Goal: Task Accomplishment & Management: Complete application form

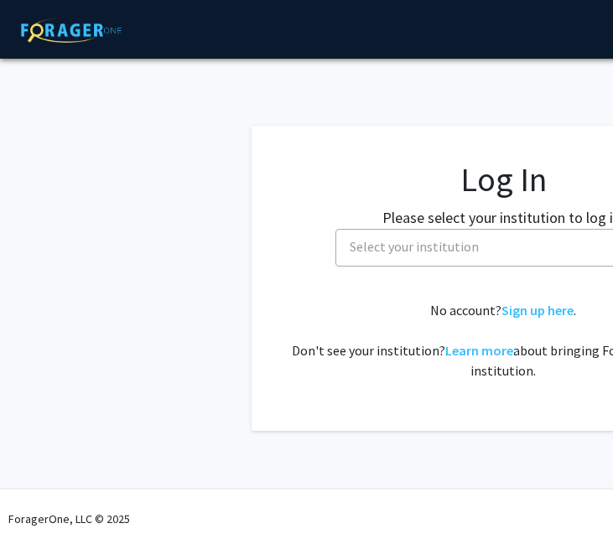
select select
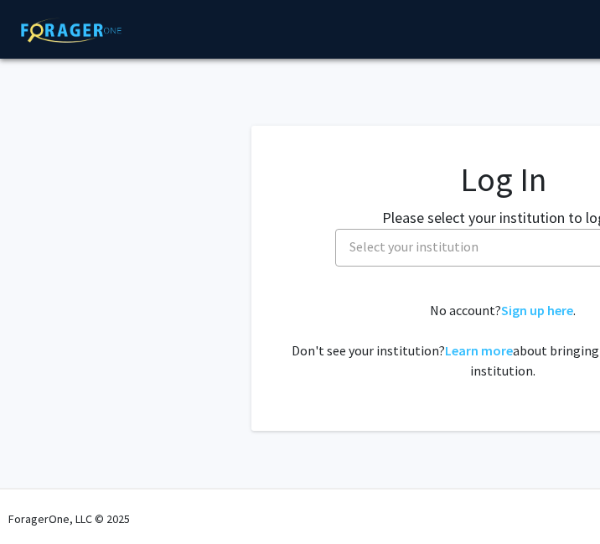
click at [532, 320] on div "No account? Sign up here . Don't see your institution? Learn more about bringin…" at bounding box center [503, 340] width 436 height 81
click at [510, 314] on link "Sign up here" at bounding box center [537, 310] width 72 height 17
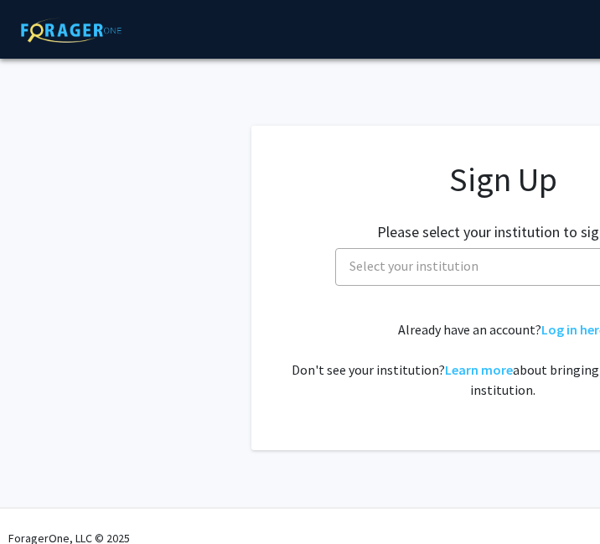
click at [377, 273] on span "Select your institution" at bounding box center [506, 266] width 327 height 34
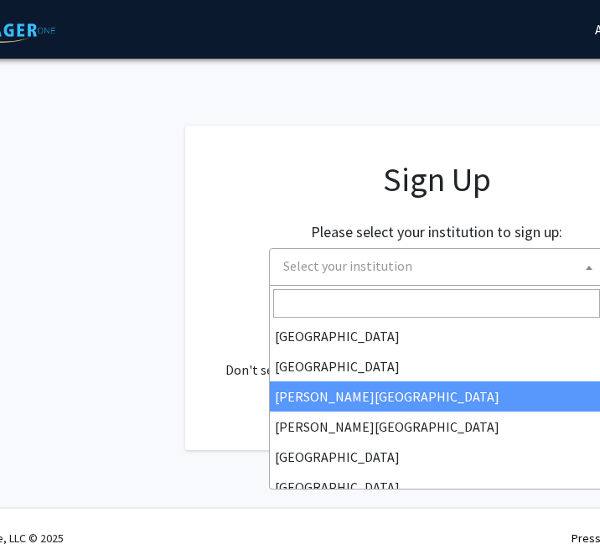
select select "5"
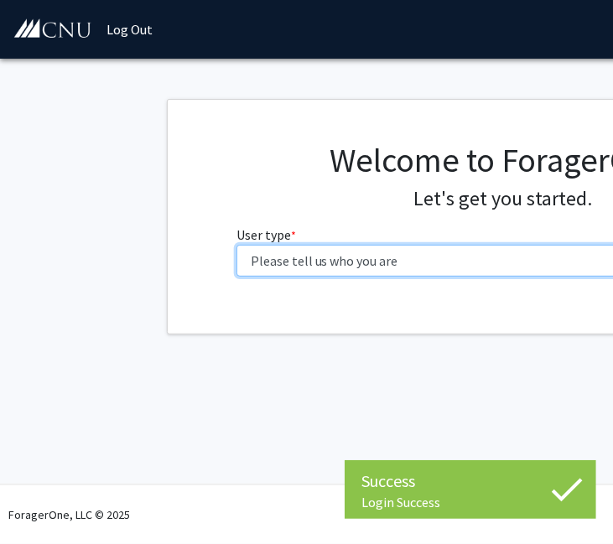
click at [401, 260] on select "Please tell us who you are Undergraduate Student Master's Student Doctoral Cand…" at bounding box center [503, 261] width 534 height 32
select select "1: undergrad"
click at [236, 245] on select "Please tell us who you are Undergraduate Student Master's Student Doctoral Cand…" at bounding box center [503, 261] width 534 height 32
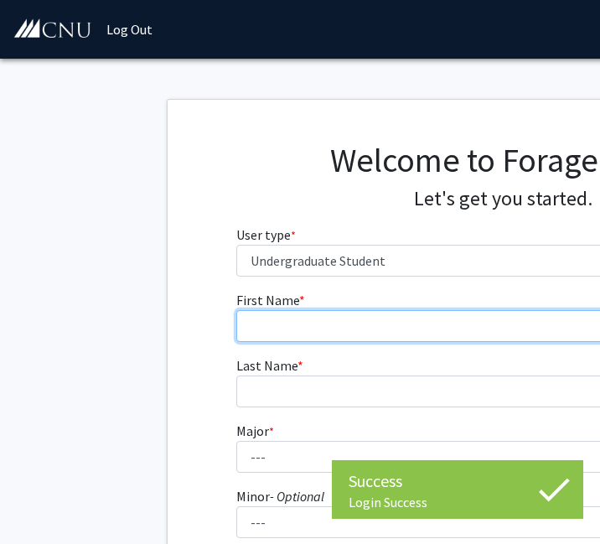
click at [382, 326] on input "First Name * required" at bounding box center [503, 326] width 534 height 32
type input "Alexandra"
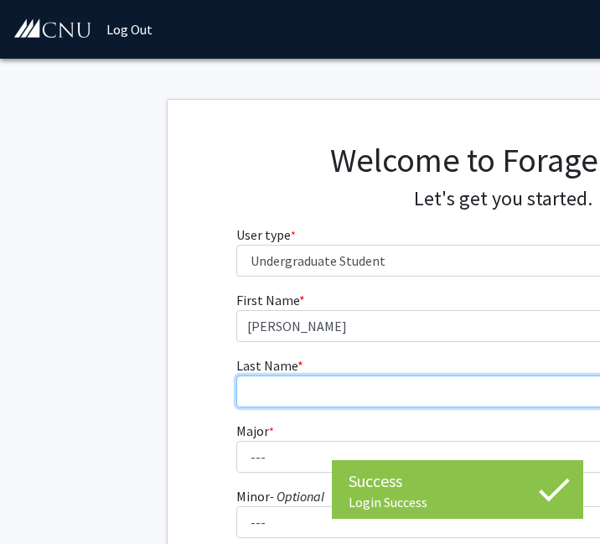
type input "Feinstein"
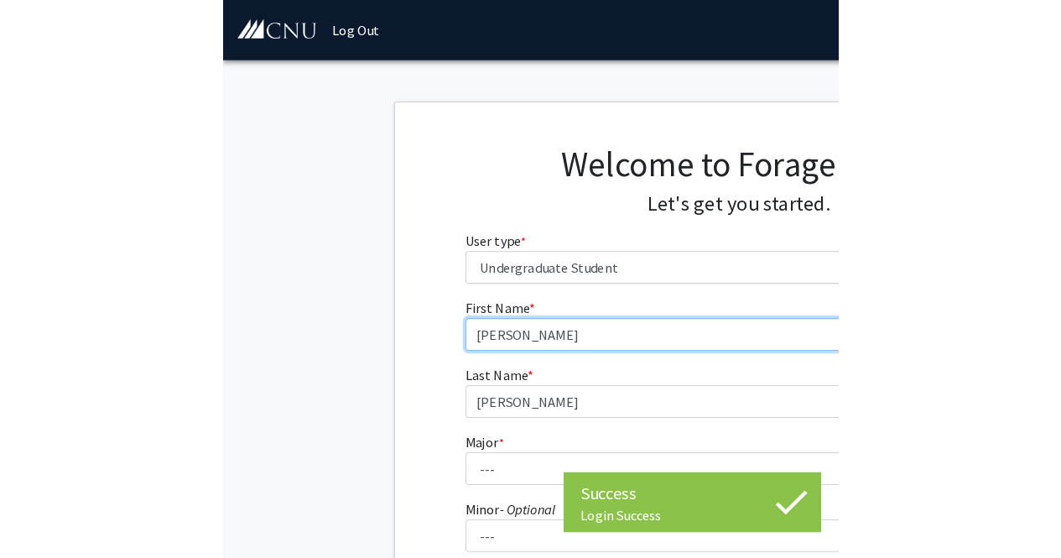
scroll to position [84, 0]
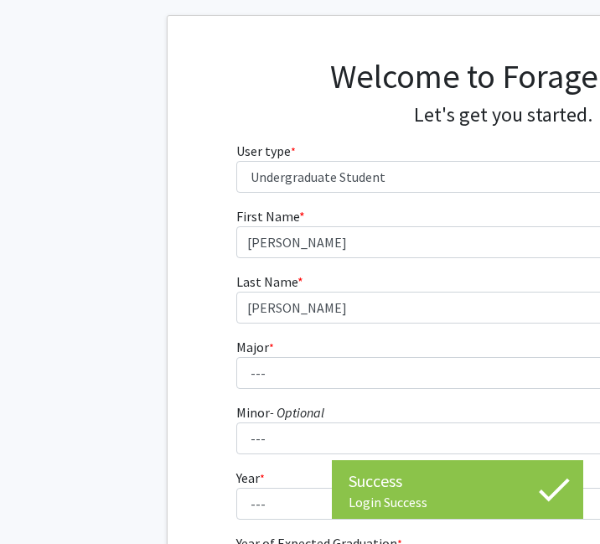
click at [300, 343] on fg-select "Major * required --- Accounting Applied Physics Art History Biochemistry Biolog…" at bounding box center [503, 363] width 534 height 52
drag, startPoint x: 309, startPoint y: 351, endPoint x: 312, endPoint y: 365, distance: 13.8
click at [307, 351] on fg-select "Major * required --- Accounting Applied Physics Art History Biochemistry Biolog…" at bounding box center [503, 363] width 534 height 52
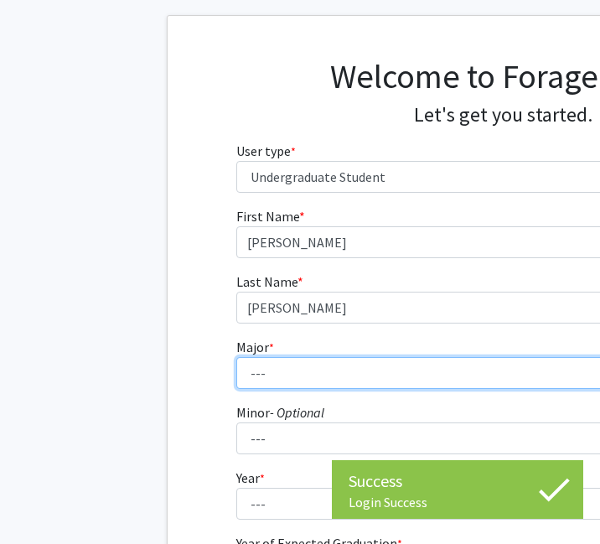
click at [312, 371] on select "--- Accounting Applied Physics Art History Biochemistry Biology Chemistry Class…" at bounding box center [503, 373] width 534 height 32
click at [309, 371] on select "--- Accounting Applied Physics Art History Biochemistry Biology Chemistry Class…" at bounding box center [503, 373] width 534 height 32
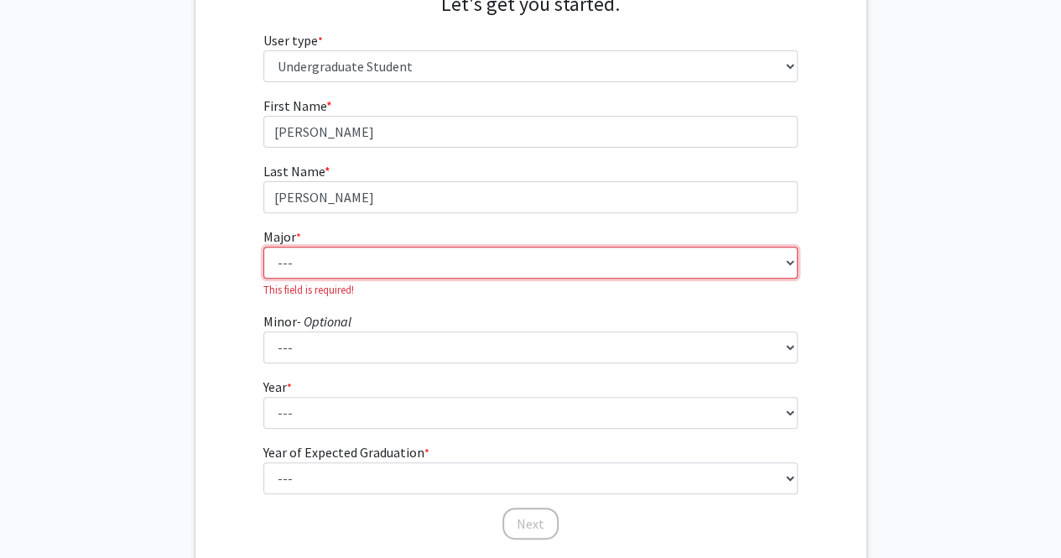
scroll to position [252, 0]
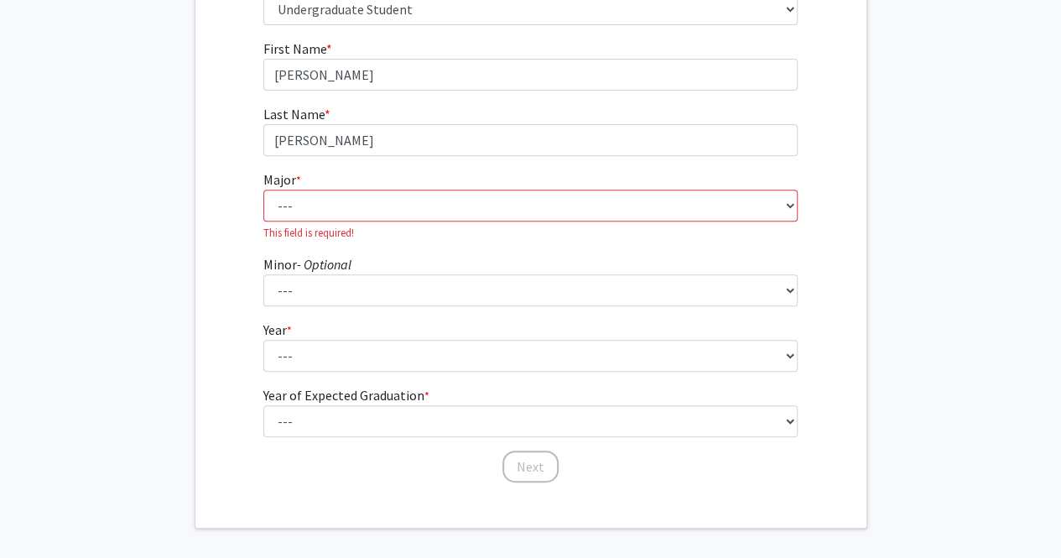
click at [377, 182] on fg-select "Major * required --- Accounting Applied Physics Art History Biochemistry Biolog…" at bounding box center [530, 204] width 534 height 71
click at [382, 201] on select "--- Accounting Applied Physics Art History Biochemistry Biology Chemistry Class…" at bounding box center [530, 206] width 534 height 32
select select "31: 642"
click at [263, 190] on select "--- Accounting Applied Physics Art History Biochemistry Biology Chemistry Class…" at bounding box center [530, 206] width 534 height 32
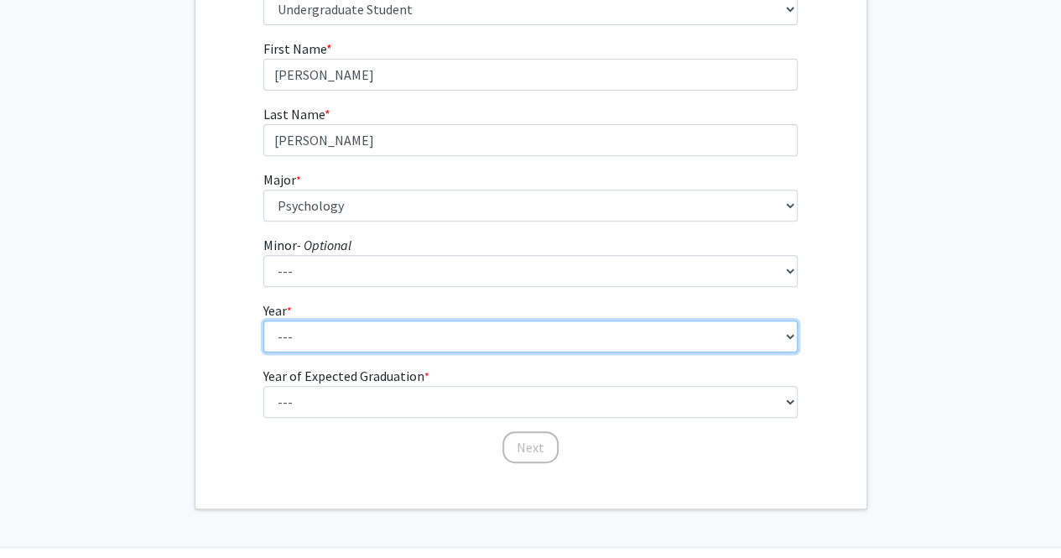
click at [345, 348] on select "--- First-year Sophomore Junior Senior Postbaccalaureate Certificate" at bounding box center [530, 336] width 534 height 32
select select "1: first-year"
click at [263, 320] on select "--- First-year Sophomore Junior Senior Postbaccalaureate Certificate" at bounding box center [530, 336] width 534 height 32
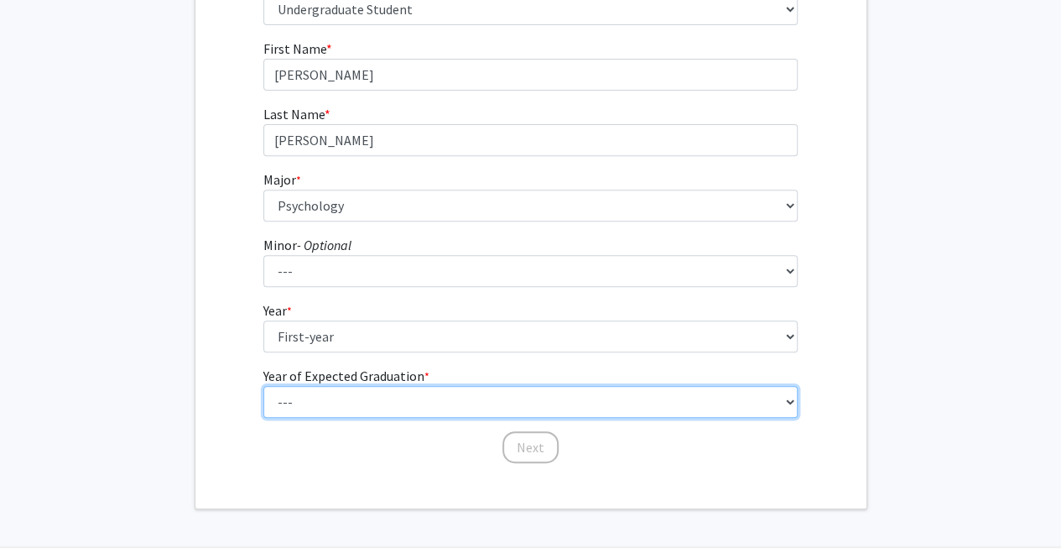
click at [349, 394] on select "--- 2025 2026 2027 2028 2029 2030 2031 2032 2033 2034" at bounding box center [530, 402] width 534 height 32
select select "5: 2029"
click at [263, 386] on select "--- 2025 2026 2027 2028 2029 2030 2031 2032 2033 2034" at bounding box center [530, 402] width 534 height 32
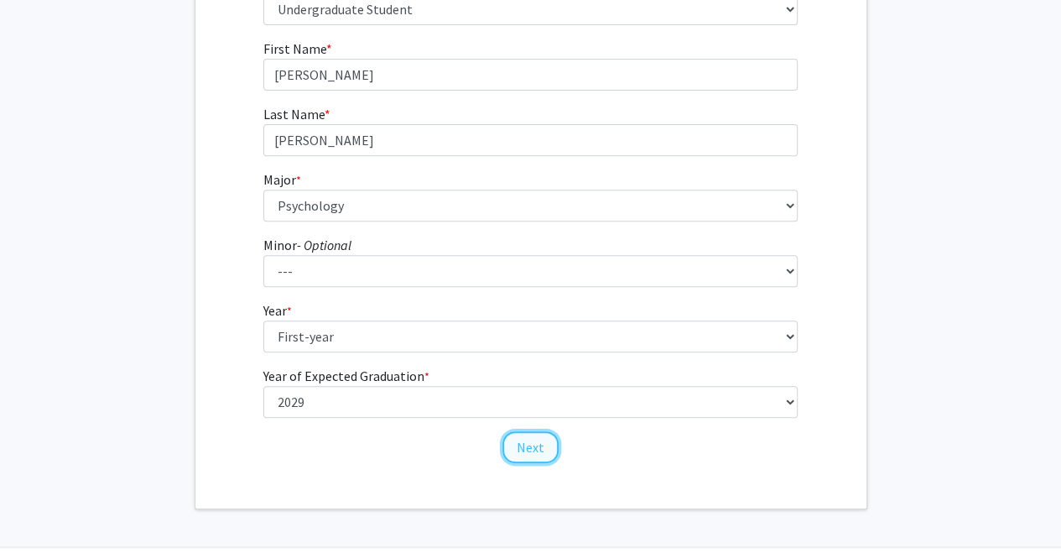
click at [507, 445] on button "Next" at bounding box center [530, 447] width 56 height 32
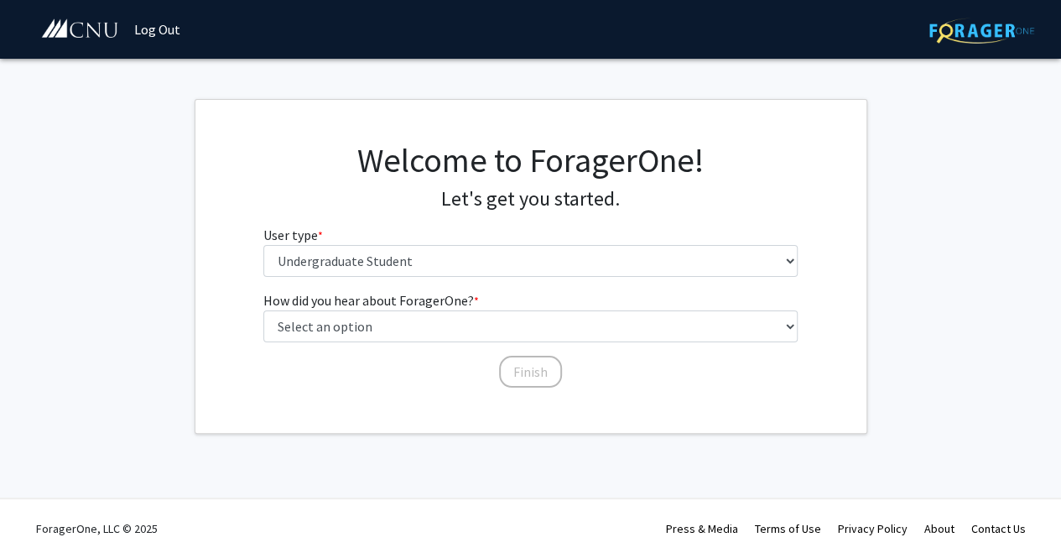
scroll to position [0, 0]
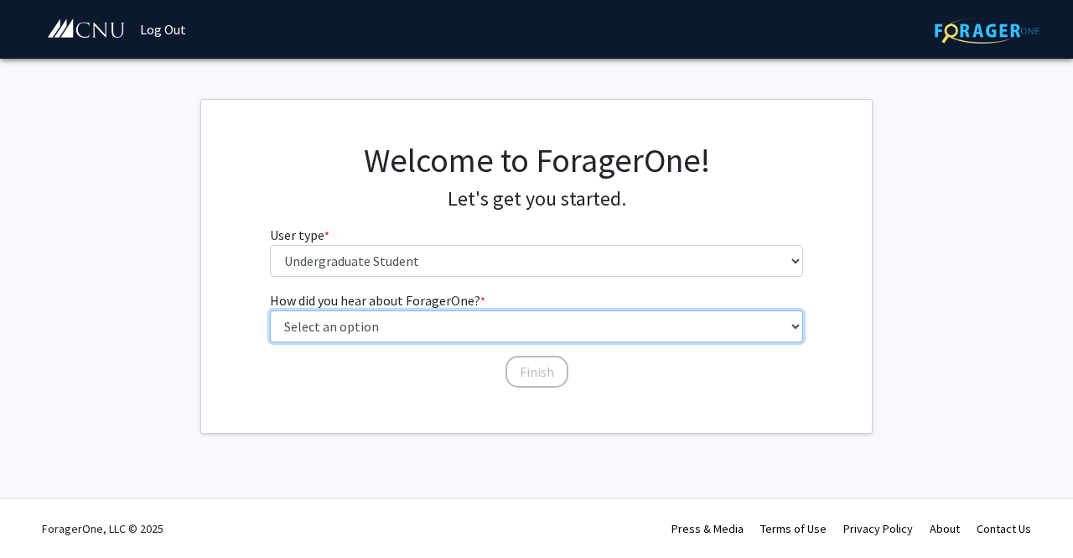
click at [320, 326] on select "Select an option Peer/student recommendation Faculty/staff recommendation Unive…" at bounding box center [537, 326] width 534 height 32
click at [319, 326] on select "Select an option Peer/student recommendation Faculty/staff recommendation Unive…" at bounding box center [537, 326] width 534 height 32
select select "4: university_email"
click at [270, 310] on select "Select an option Peer/student recommendation Faculty/staff recommendation Unive…" at bounding box center [537, 326] width 534 height 32
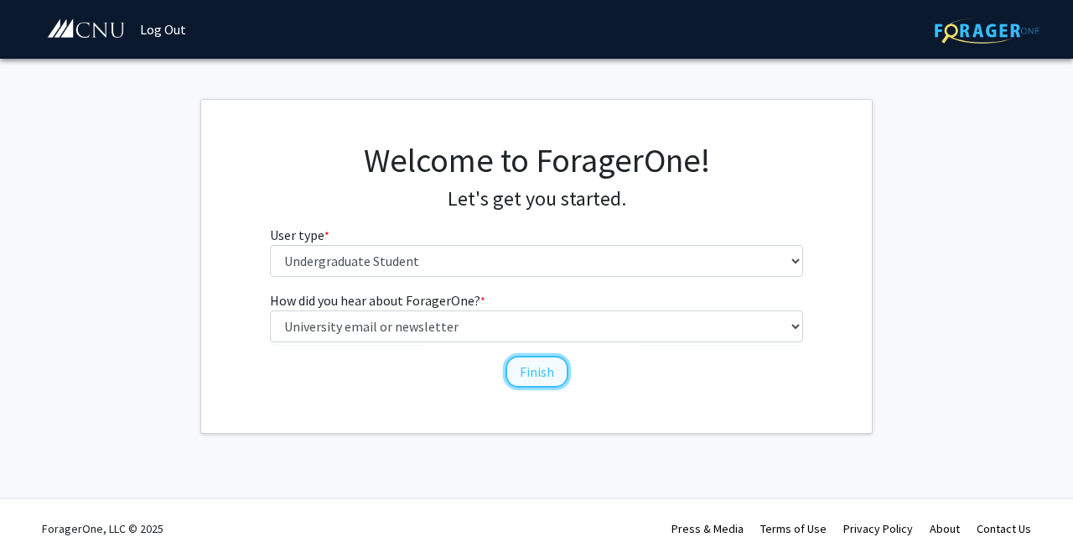
click at [532, 376] on button "Finish" at bounding box center [537, 372] width 63 height 32
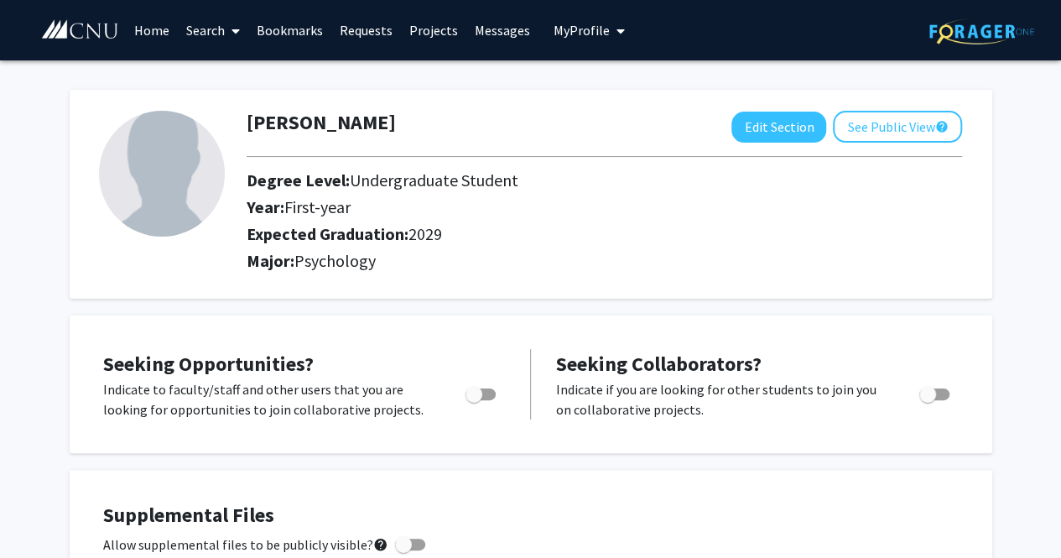
click at [481, 386] on span "Toggle" at bounding box center [473, 394] width 17 height 17
click at [474, 400] on input "Are you actively seeking opportunities?" at bounding box center [473, 400] width 1 height 1
checkbox input "true"
click at [612, 396] on span "Toggle" at bounding box center [934, 394] width 30 height 12
click at [612, 400] on input "Would you like to receive other student requests to work with you?" at bounding box center [927, 400] width 1 height 1
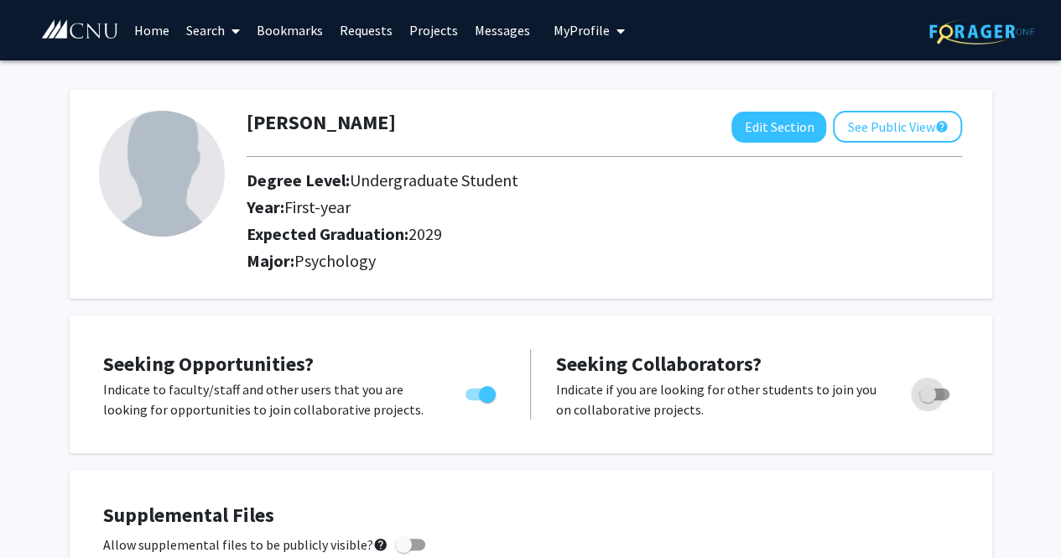
checkbox input "true"
click at [612, 136] on button "See Public View help" at bounding box center [897, 127] width 129 height 32
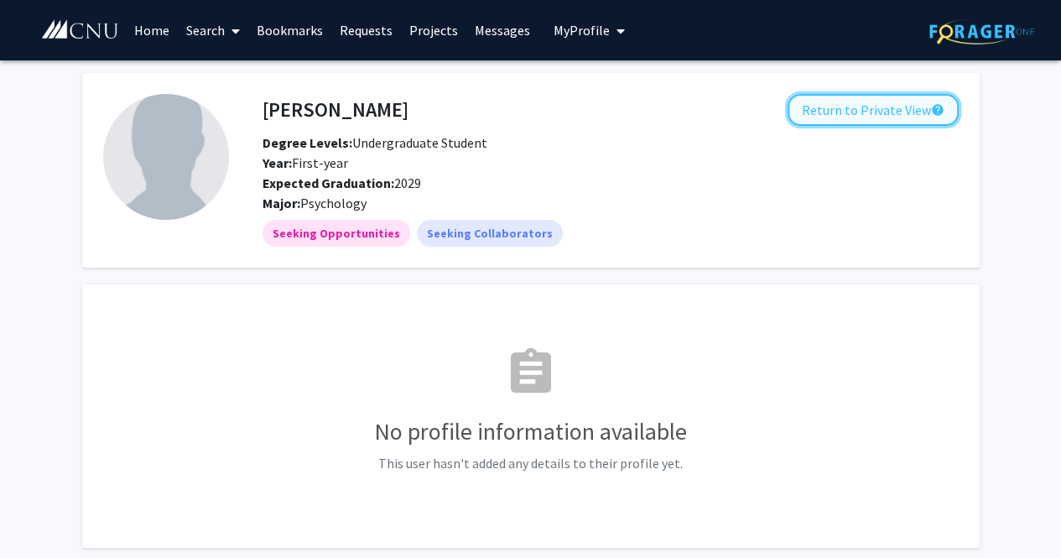
click at [612, 122] on button "Return to Private View help" at bounding box center [872, 110] width 171 height 32
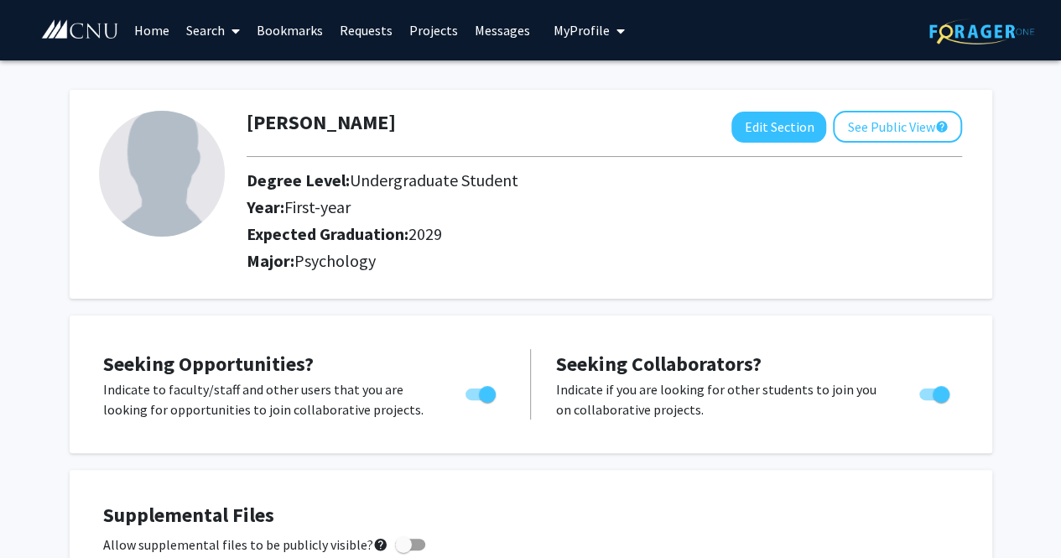
click at [214, 29] on link "Search" at bounding box center [213, 30] width 70 height 59
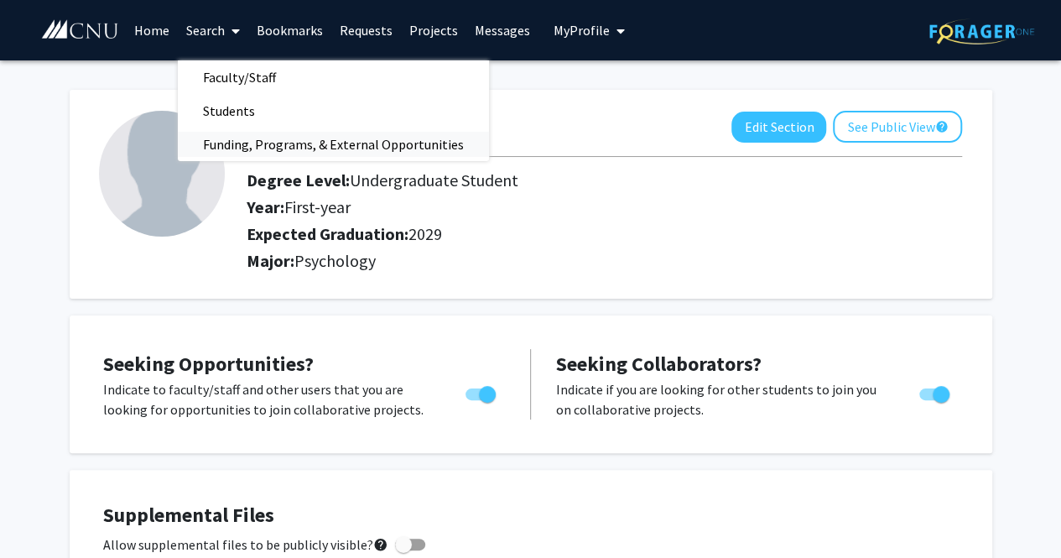
click at [243, 141] on span "Funding, Programs, & External Opportunities" at bounding box center [333, 144] width 311 height 34
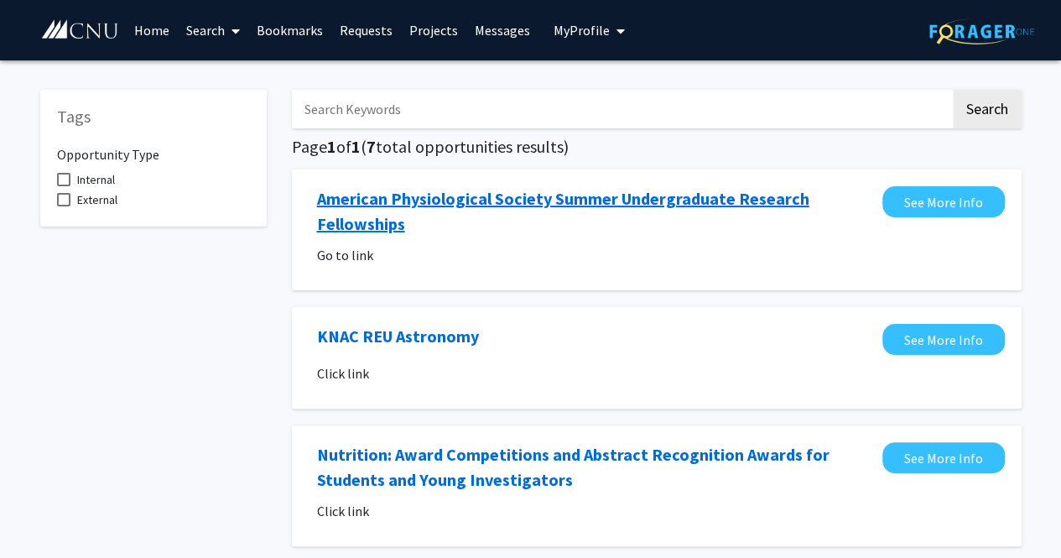
click at [377, 202] on link "American Physiological Society Summer Undergraduate Research Fellowships" at bounding box center [595, 211] width 557 height 50
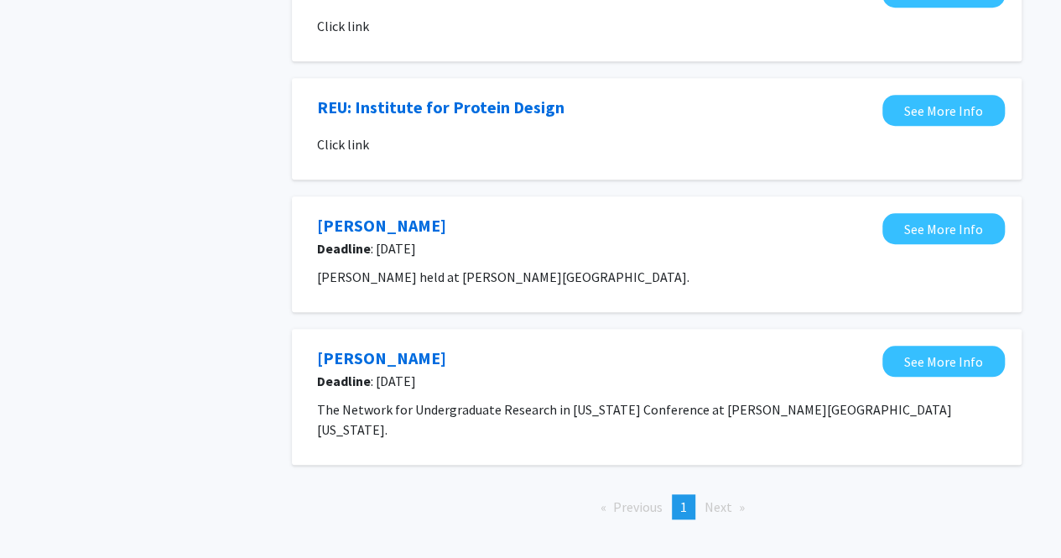
scroll to position [646, 0]
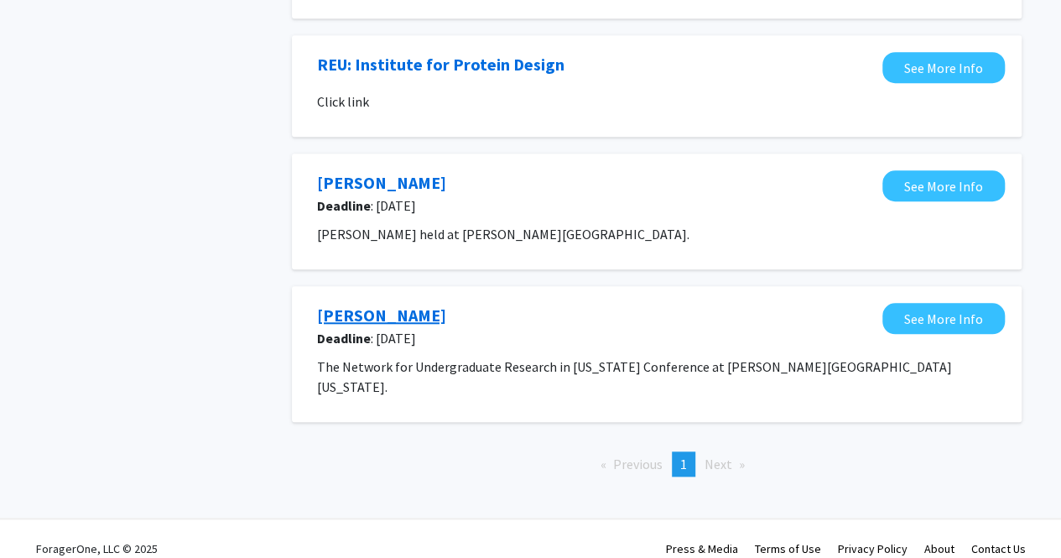
click at [323, 326] on link "NURVa" at bounding box center [381, 315] width 129 height 25
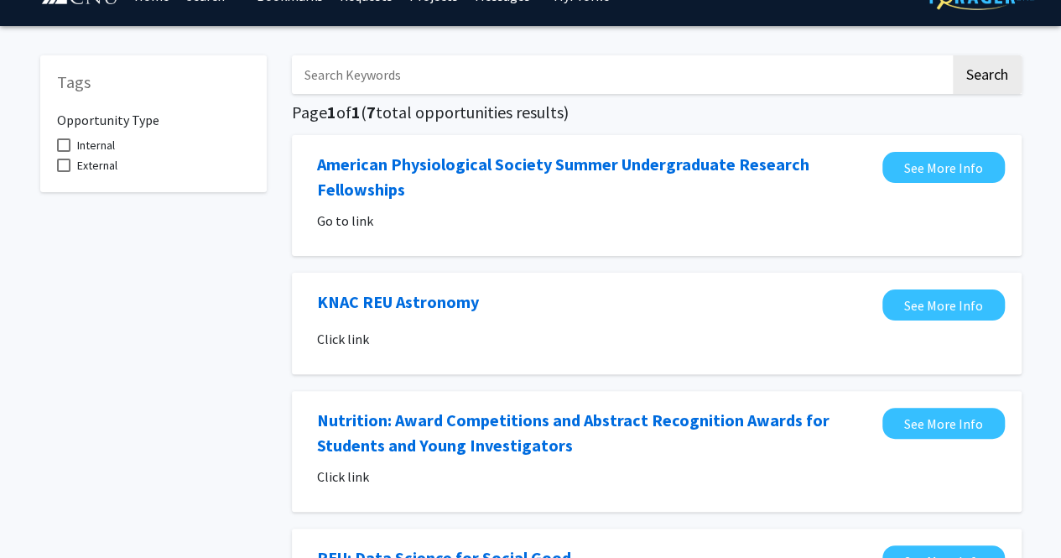
scroll to position [0, 0]
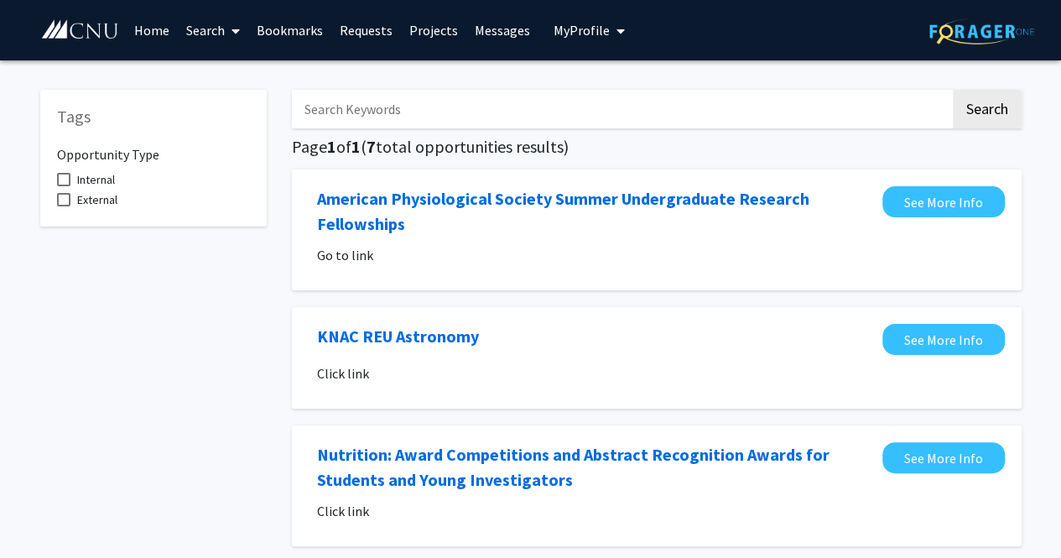
click at [555, 36] on span "My Profile" at bounding box center [581, 30] width 56 height 17
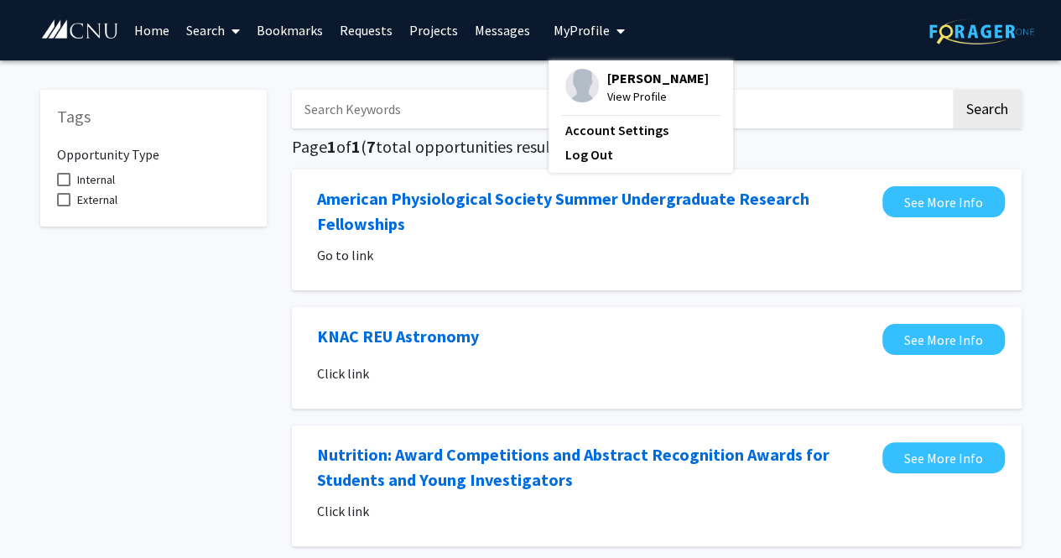
click at [421, 29] on link "Projects" at bounding box center [433, 30] width 65 height 59
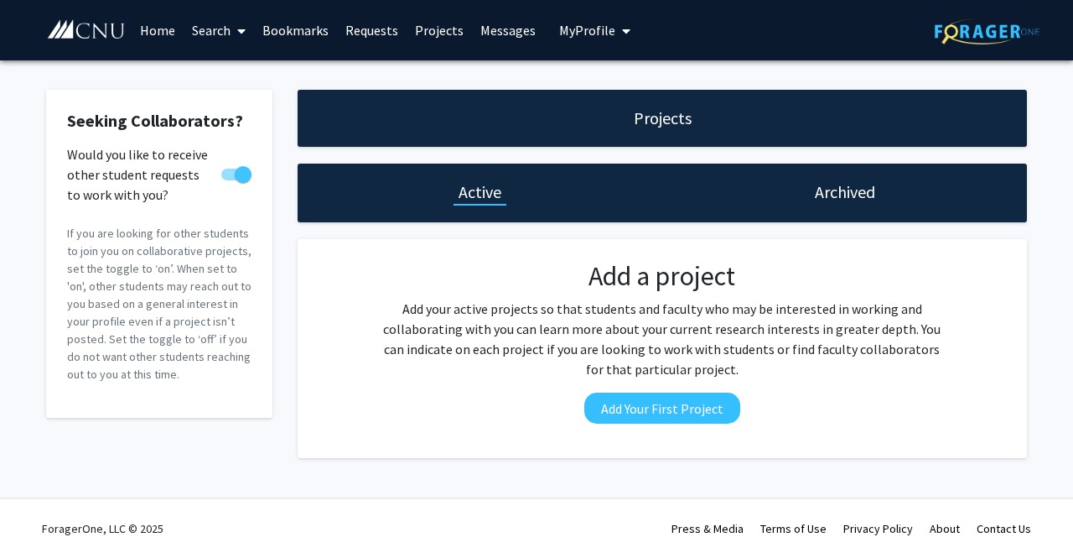
click at [169, 33] on link "Home" at bounding box center [158, 30] width 52 height 59
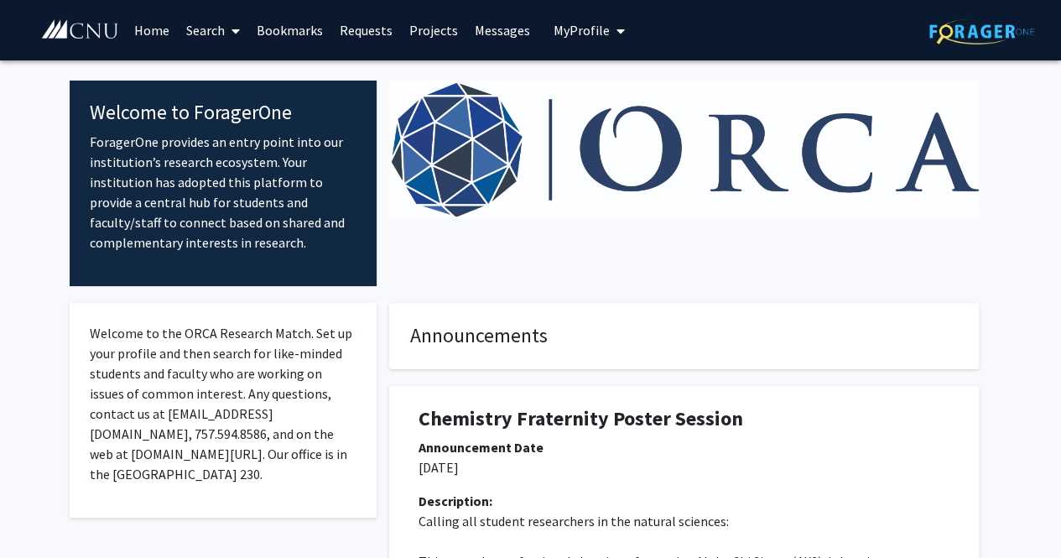
click at [221, 40] on link "Search" at bounding box center [213, 30] width 70 height 59
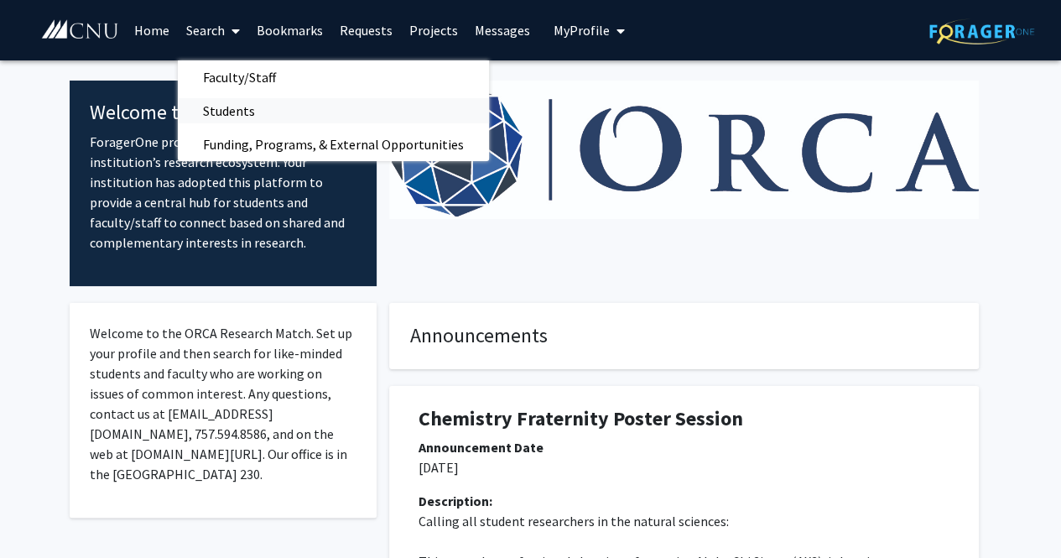
click at [229, 112] on span "Students" at bounding box center [229, 111] width 102 height 34
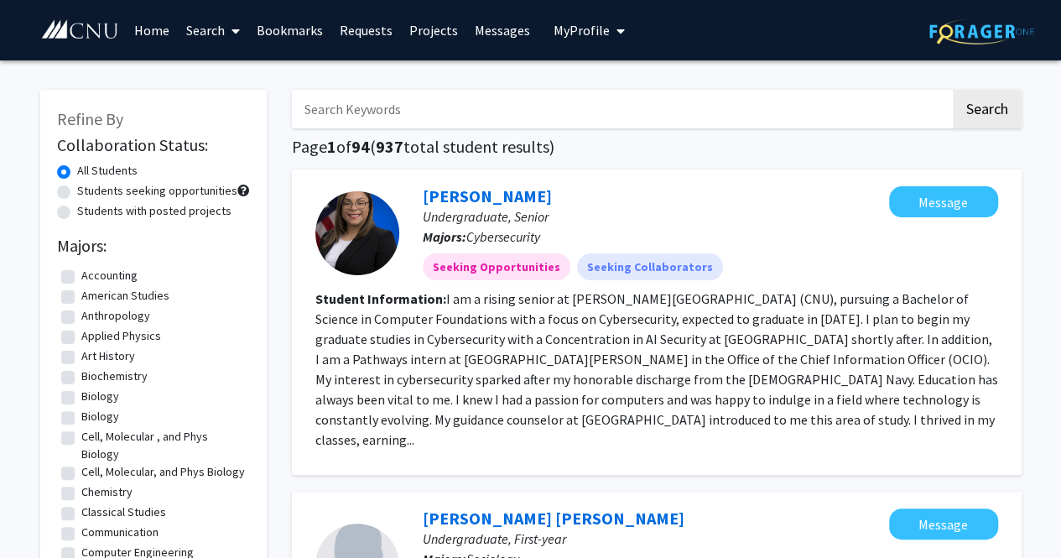
click at [601, 49] on button "My Profile" at bounding box center [588, 30] width 81 height 60
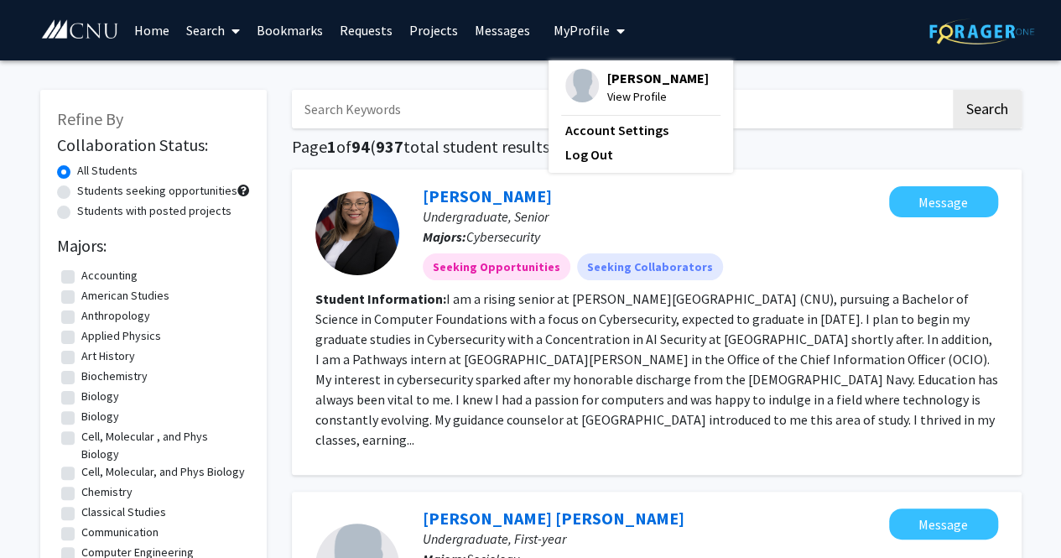
click at [609, 87] on span "[PERSON_NAME]" at bounding box center [657, 78] width 101 height 18
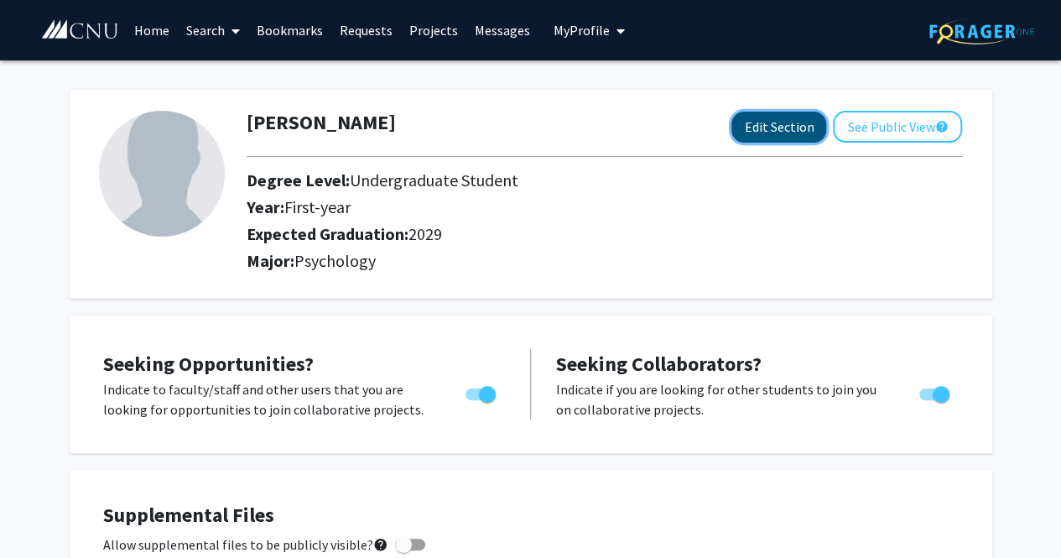
click at [612, 114] on button "Edit Section" at bounding box center [778, 127] width 95 height 31
select select "first-year"
select select "2029"
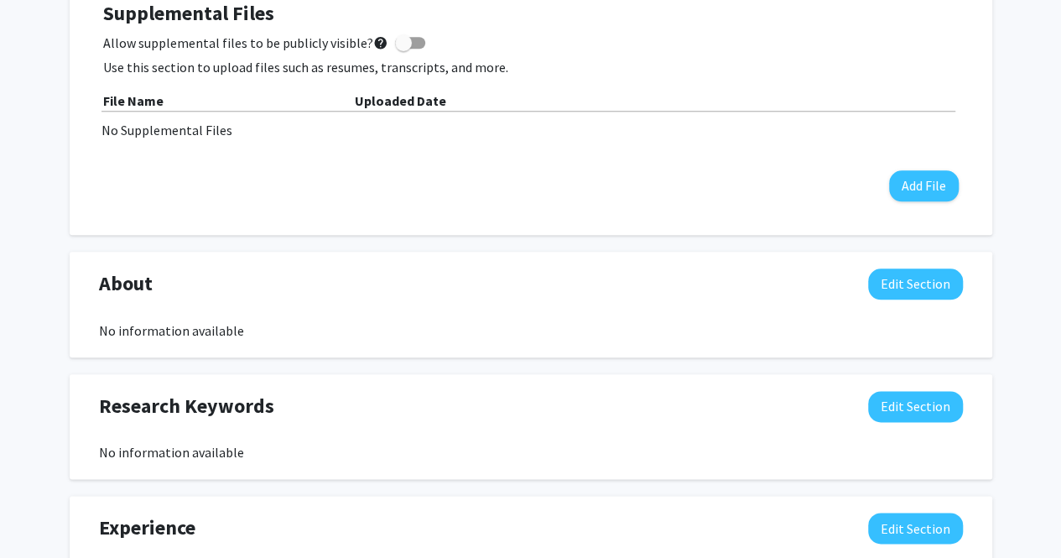
scroll to position [906, 0]
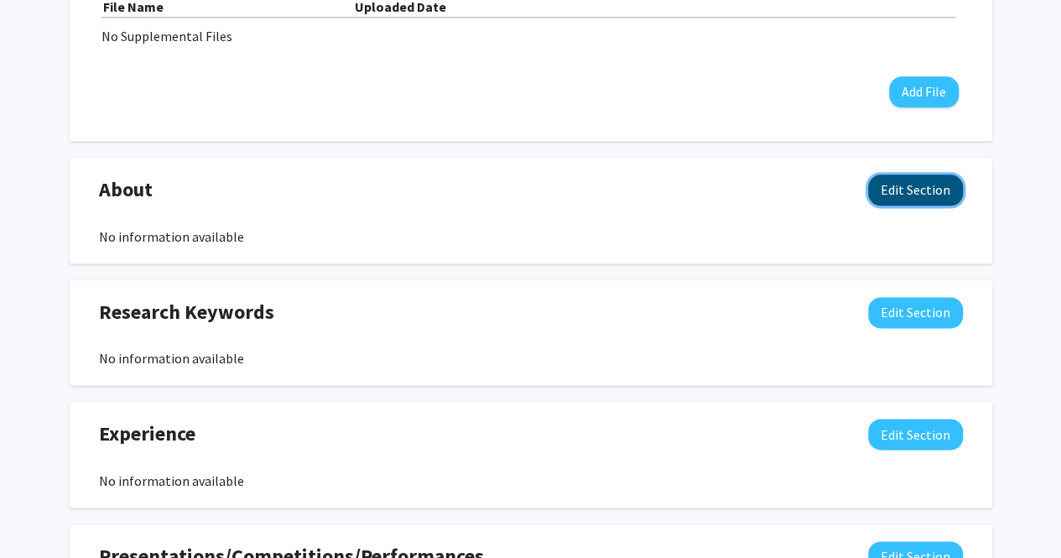
click at [612, 194] on button "Edit Section" at bounding box center [915, 189] width 95 height 31
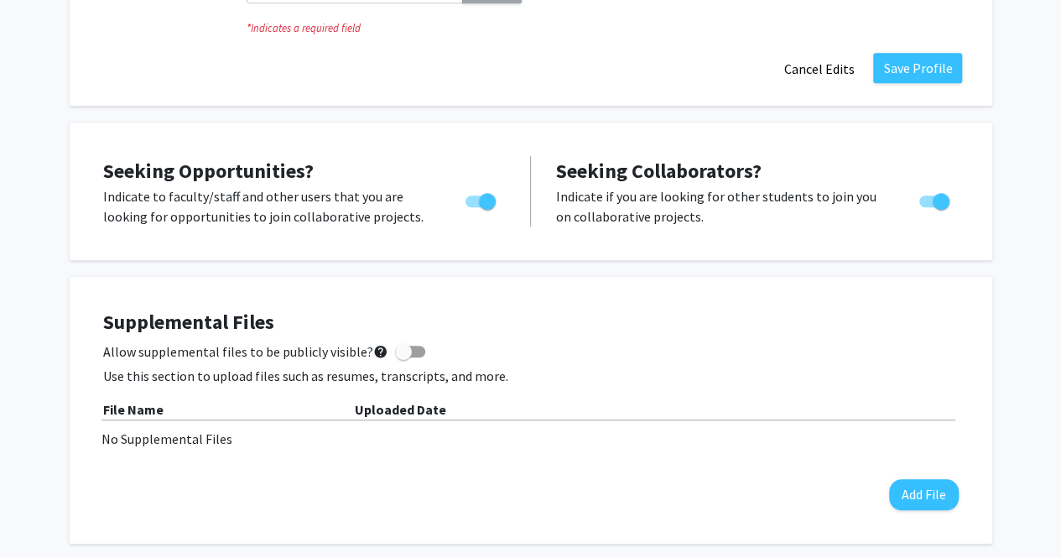
scroll to position [84, 0]
